Goal: Transaction & Acquisition: Obtain resource

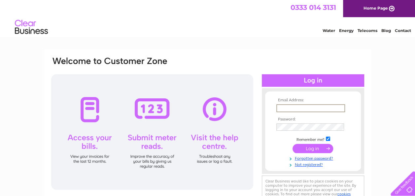
click at [298, 108] on input "text" at bounding box center [310, 108] width 69 height 8
type input "[EMAIL_ADDRESS][DOMAIN_NAME]"
click at [300, 123] on td at bounding box center [312, 126] width 77 height 11
click at [311, 148] on input "submit" at bounding box center [312, 147] width 41 height 9
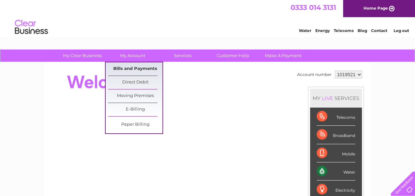
click at [138, 68] on link "Bills and Payments" at bounding box center [135, 68] width 54 height 13
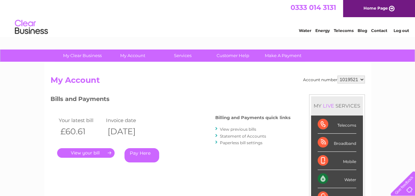
click at [86, 151] on link "." at bounding box center [85, 153] width 57 height 10
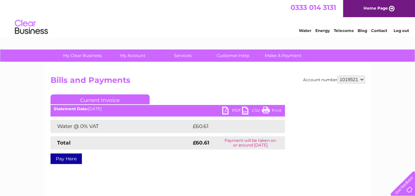
click at [228, 109] on link "PDF" at bounding box center [232, 112] width 20 height 10
